Goal: Task Accomplishment & Management: Use online tool/utility

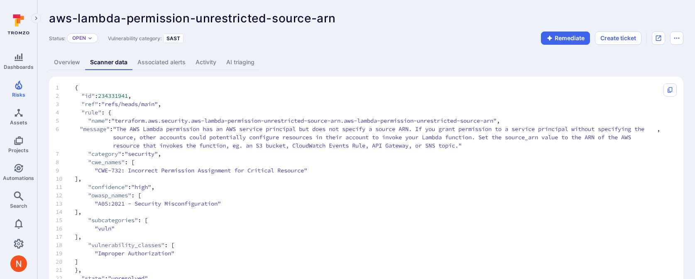
click at [252, 56] on link "AI triaging" at bounding box center [240, 62] width 38 height 15
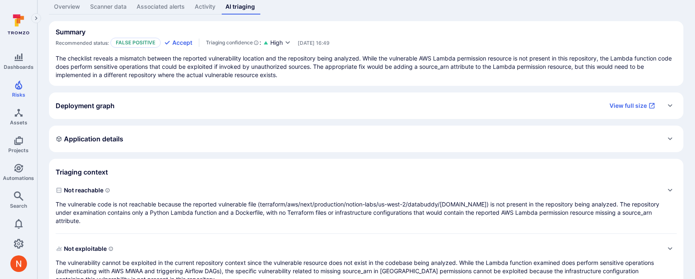
scroll to position [74, 0]
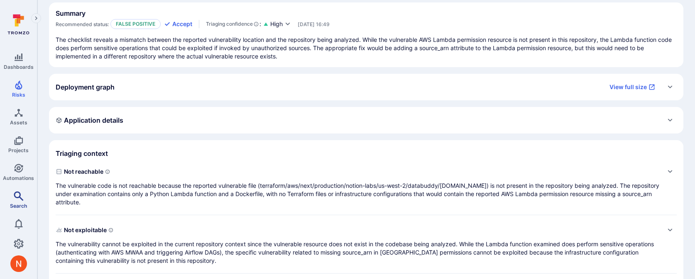
click at [19, 198] on icon "Search" at bounding box center [19, 196] width 10 height 10
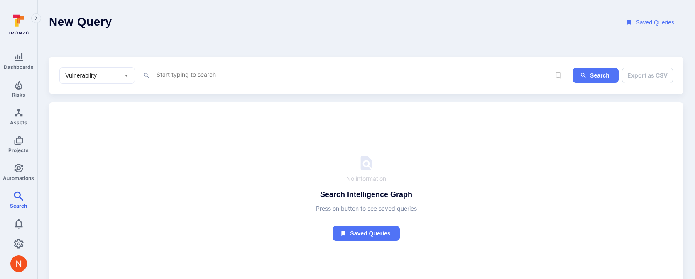
click at [167, 72] on textarea "Intelligence Graph search area" at bounding box center [353, 74] width 394 height 10
paste textarea "fin_eNxaFeVEyzrAQGxH"
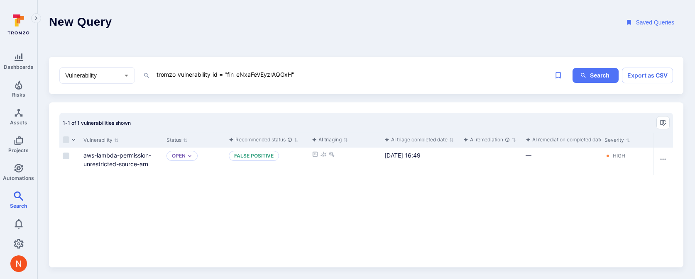
type textarea "tromzo_vulnerability_id = "fin_eNxaFeVEyzrAQGxH""
click at [67, 156] on input "Select row" at bounding box center [66, 156] width 7 height 7
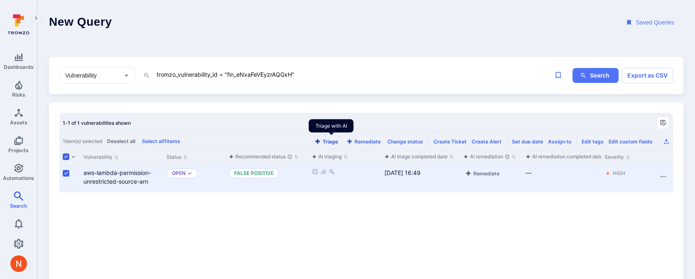
click at [337, 141] on button "Triage" at bounding box center [326, 142] width 27 height 6
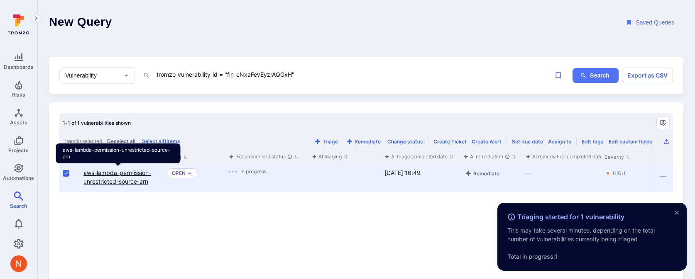
click at [125, 180] on link "aws-lambda-permission-unrestricted-source-arn" at bounding box center [117, 177] width 68 height 16
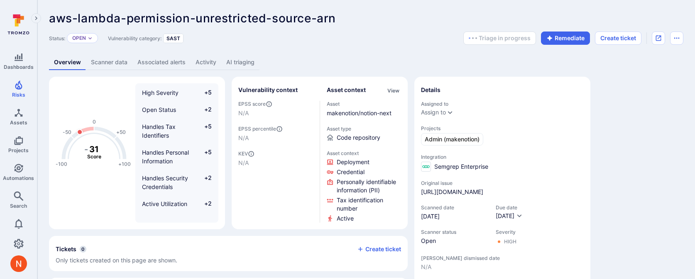
click at [245, 56] on link "AI triaging" at bounding box center [240, 62] width 38 height 15
